Goal: Task Accomplishment & Management: Manage account settings

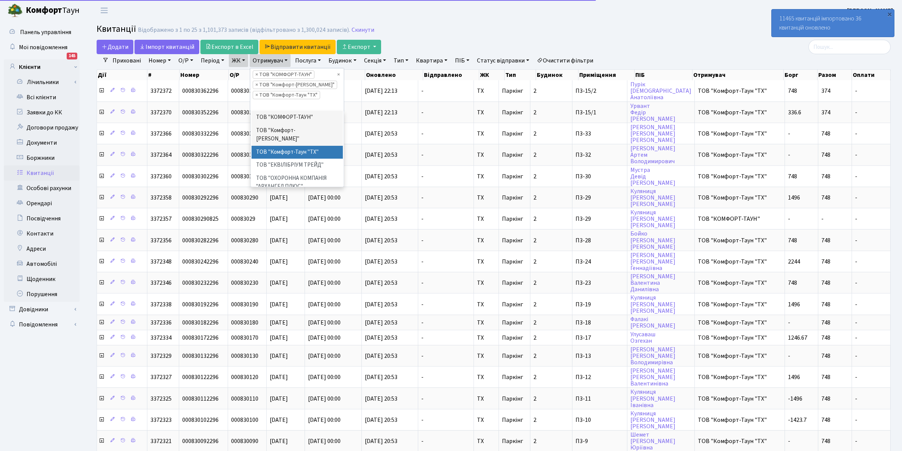
select select "25"
click at [40, 98] on link "Всі клієнти" at bounding box center [42, 97] width 76 height 15
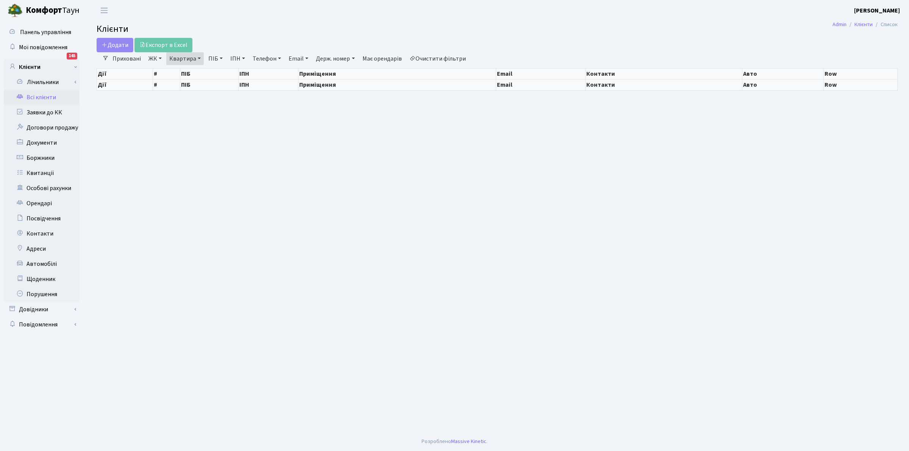
select select "25"
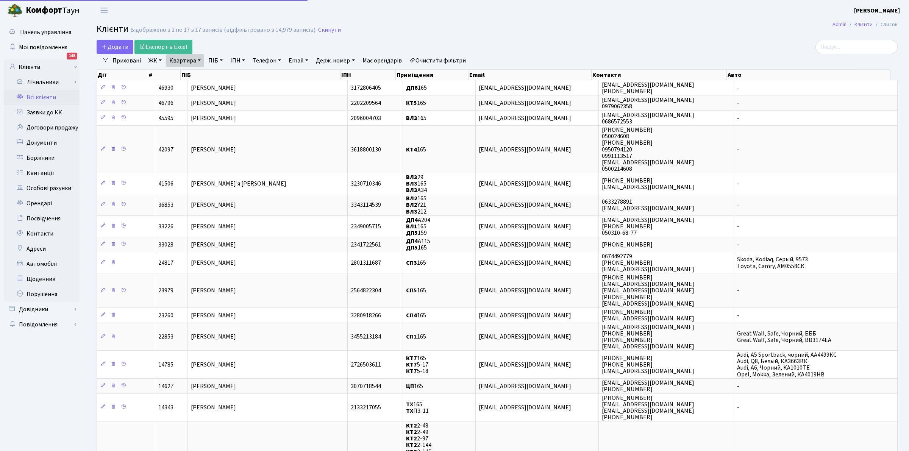
click at [434, 59] on link "Очистити фільтри" at bounding box center [437, 60] width 62 height 13
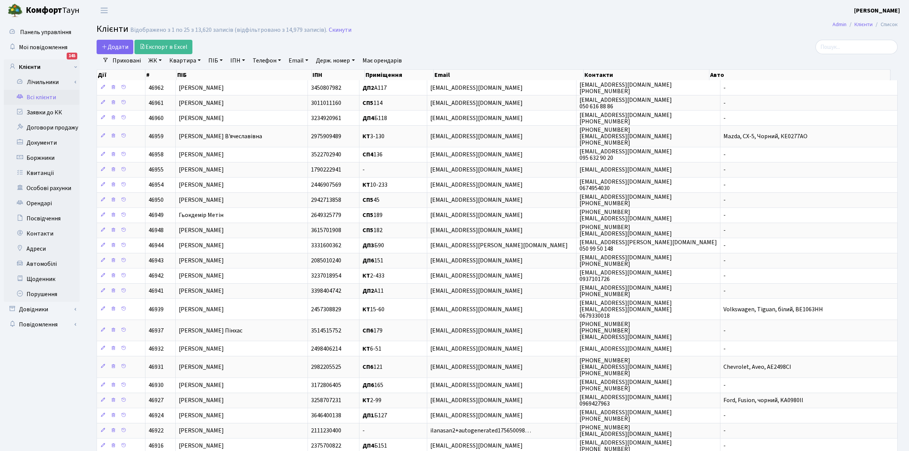
click at [188, 59] on link "Квартира" at bounding box center [184, 60] width 37 height 13
type input "g"
type input "П3-16"
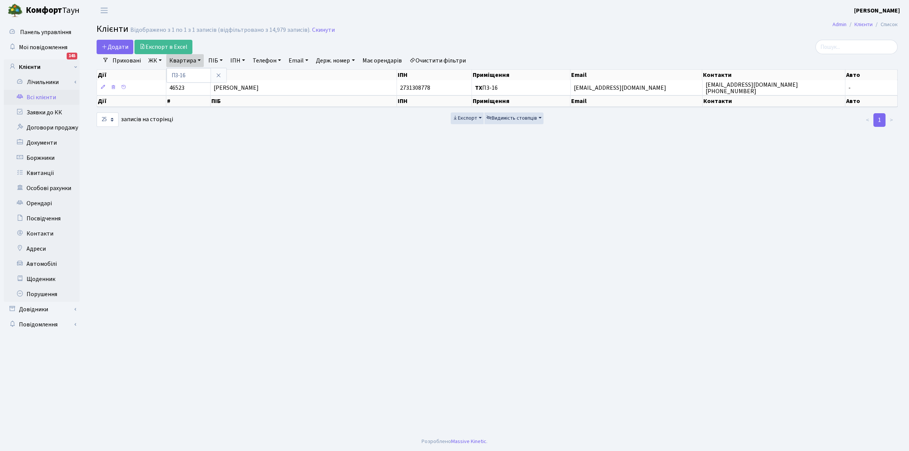
click at [514, 38] on main "Admin Клієнти Список Клієнти Відображено з 1 по 1 з 1 записів (відфільтровано з…" at bounding box center [497, 226] width 824 height 411
click at [185, 67] on div "Дії # ПІБ ІПН Приміщення Email Контакти Авто" at bounding box center [497, 73] width 801 height 13
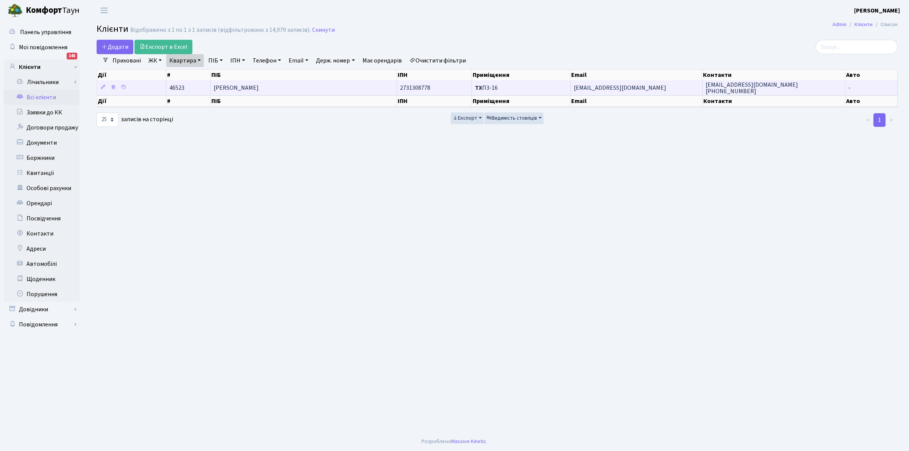
click at [493, 89] on span "ТХ П3-16" at bounding box center [486, 88] width 23 height 8
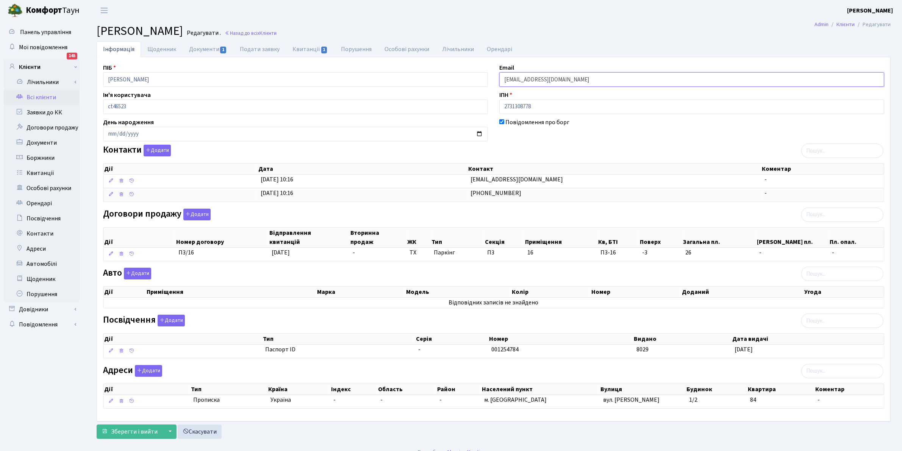
drag, startPoint x: 588, startPoint y: 83, endPoint x: 466, endPoint y: 51, distance: 125.9
click at [423, 81] on div "ПІБ Поповський Євген Емільянович Email popovskiy@gmail.com Ім'я користувача ct4…" at bounding box center [493, 239] width 792 height 352
click at [31, 97] on link "Всі клієнти" at bounding box center [42, 97] width 76 height 15
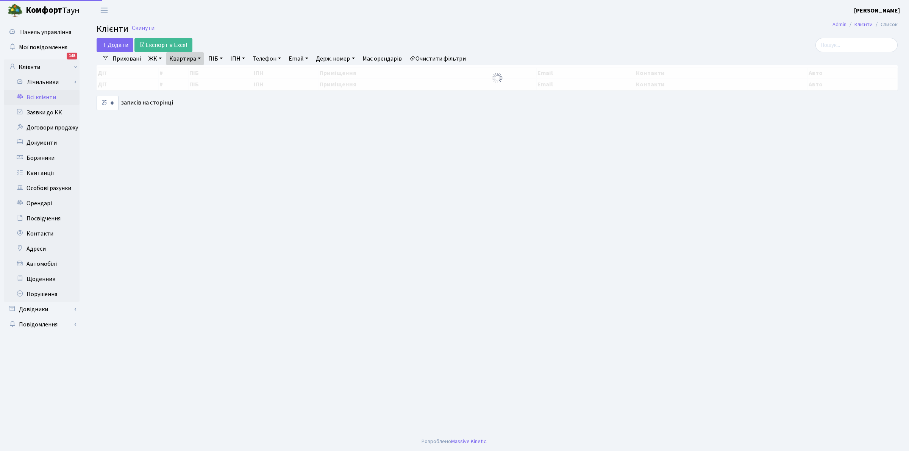
select select "25"
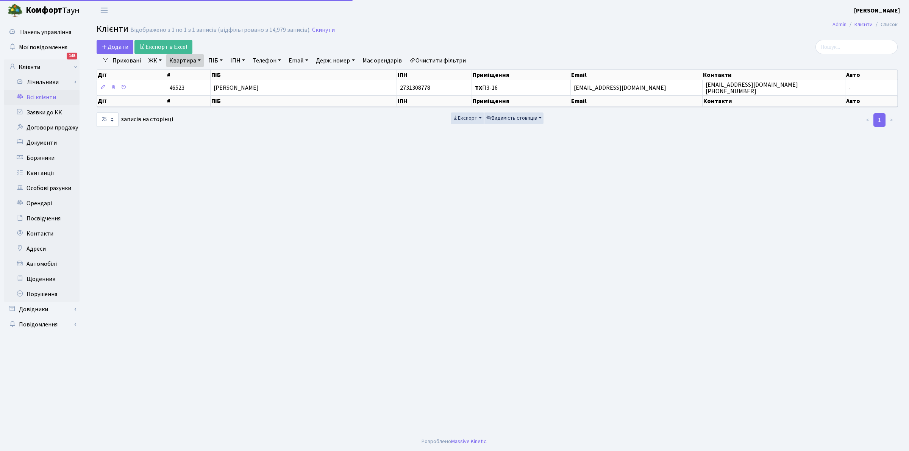
click at [178, 61] on link "Квартира" at bounding box center [184, 60] width 37 height 13
click at [189, 75] on input "П3-16" at bounding box center [189, 75] width 44 height 14
type input "П"
type input "84"
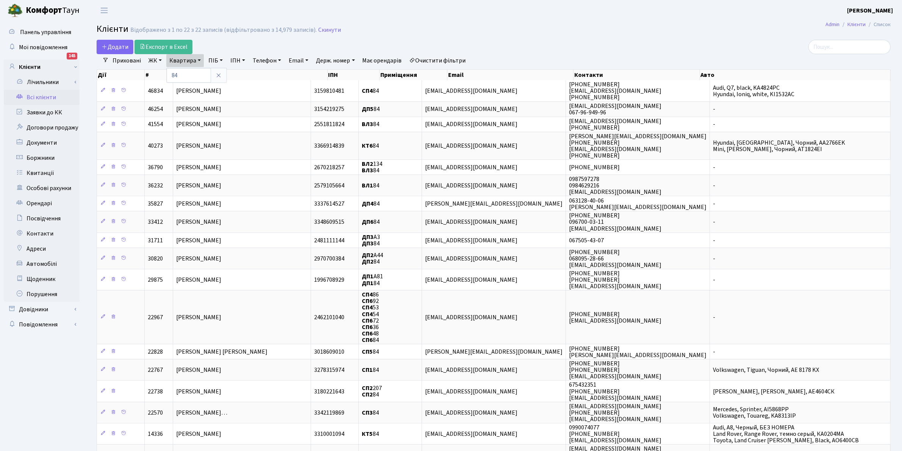
click at [218, 60] on link "ПІБ" at bounding box center [215, 60] width 20 height 13
click at [156, 61] on link "ЖК" at bounding box center [154, 60] width 19 height 13
click at [179, 86] on li "ТХ, вул. [PERSON_NAME], 1/2" at bounding box center [193, 86] width 92 height 13
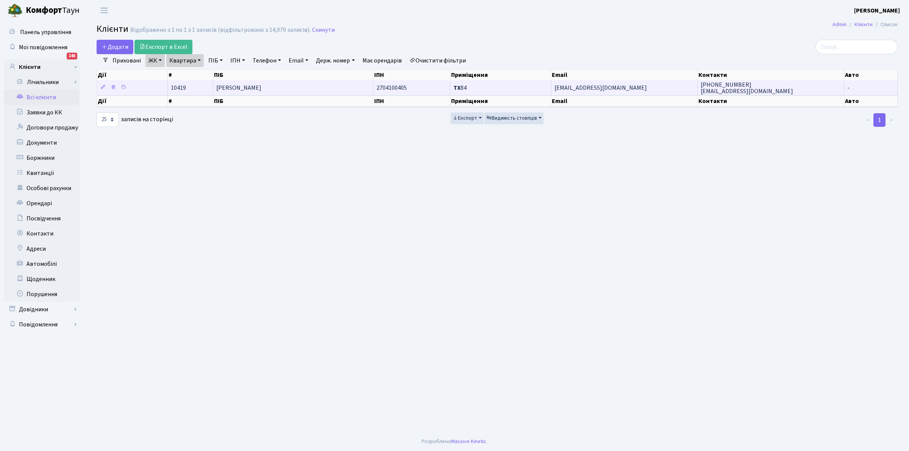
click at [261, 89] on span "Любицька Інна Вікторівна" at bounding box center [238, 88] width 45 height 8
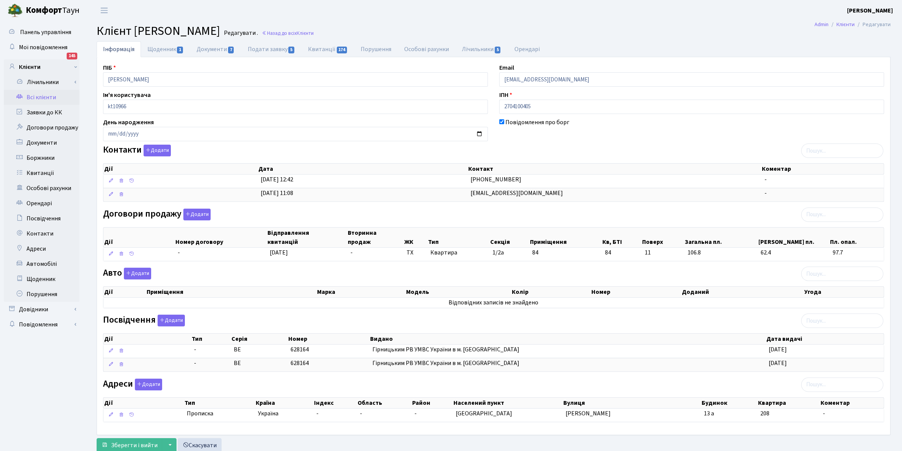
click at [33, 97] on link "Всі клієнти" at bounding box center [42, 97] width 76 height 15
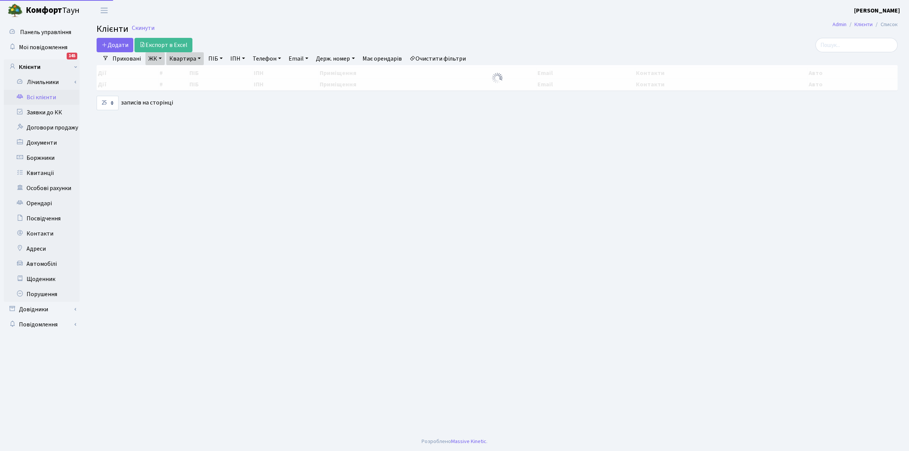
select select "25"
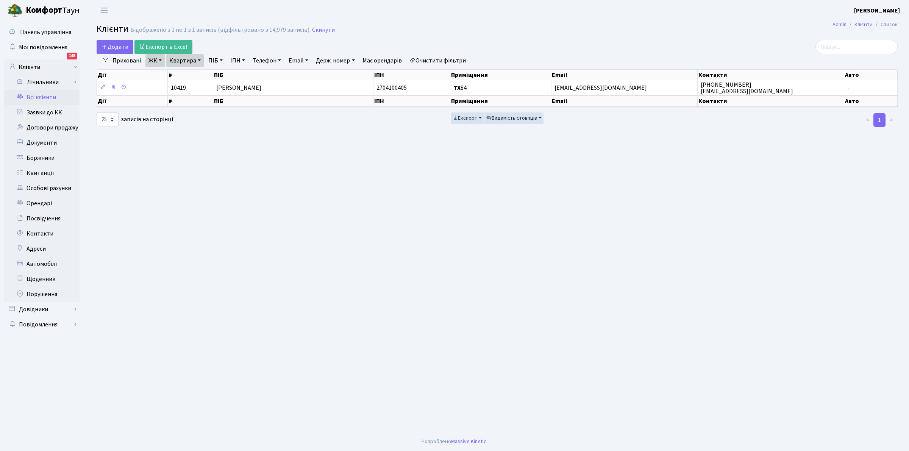
click at [253, 213] on main "Admin Клієнти Список Клієнти Відображено з 1 по 1 з 1 записів (відфільтровано з…" at bounding box center [497, 226] width 824 height 411
click at [527, 19] on header "[PERSON_NAME] [PERSON_NAME] Мій обліковий запис Вийти" at bounding box center [454, 10] width 909 height 21
click at [525, 182] on main "Admin Клієнти Список Клієнти Відображено з 1 по 1 з 1 записів (відфільтровано з…" at bounding box center [497, 226] width 824 height 411
